Goal: Navigation & Orientation: Find specific page/section

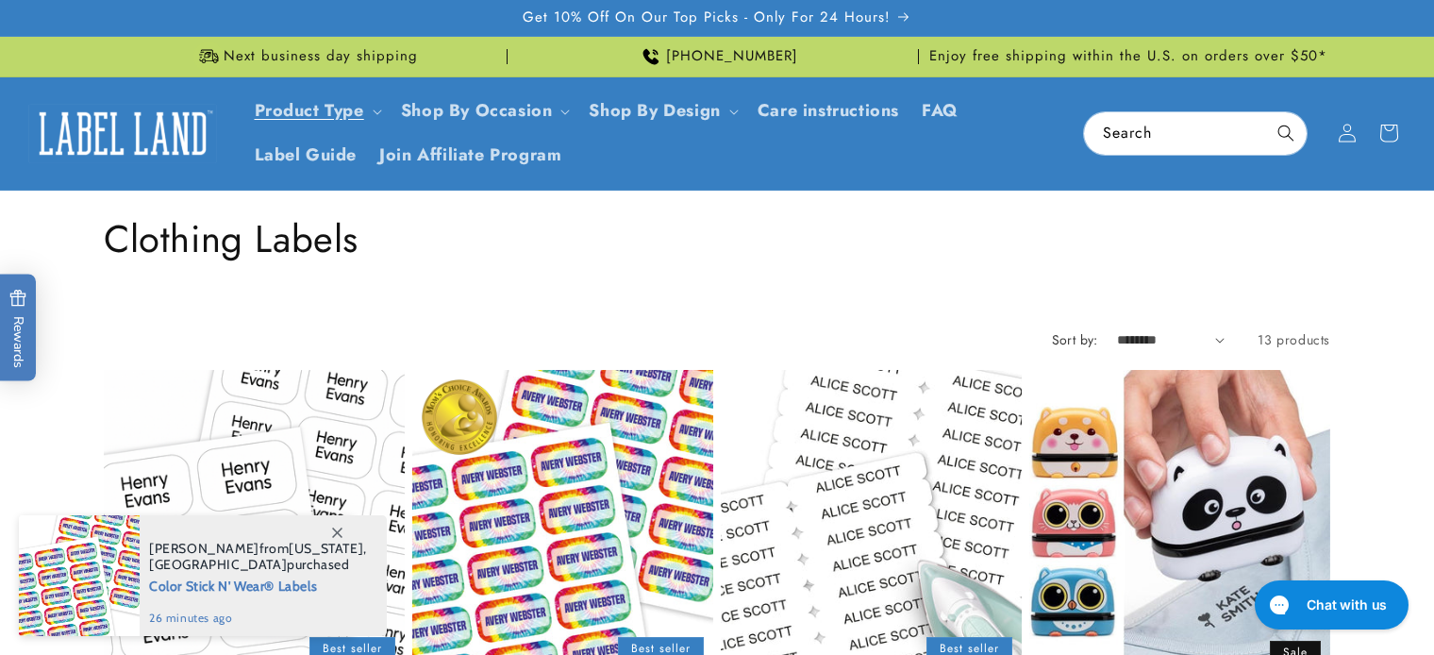
scroll to position [2163, 0]
